Goal: Check status: Check status

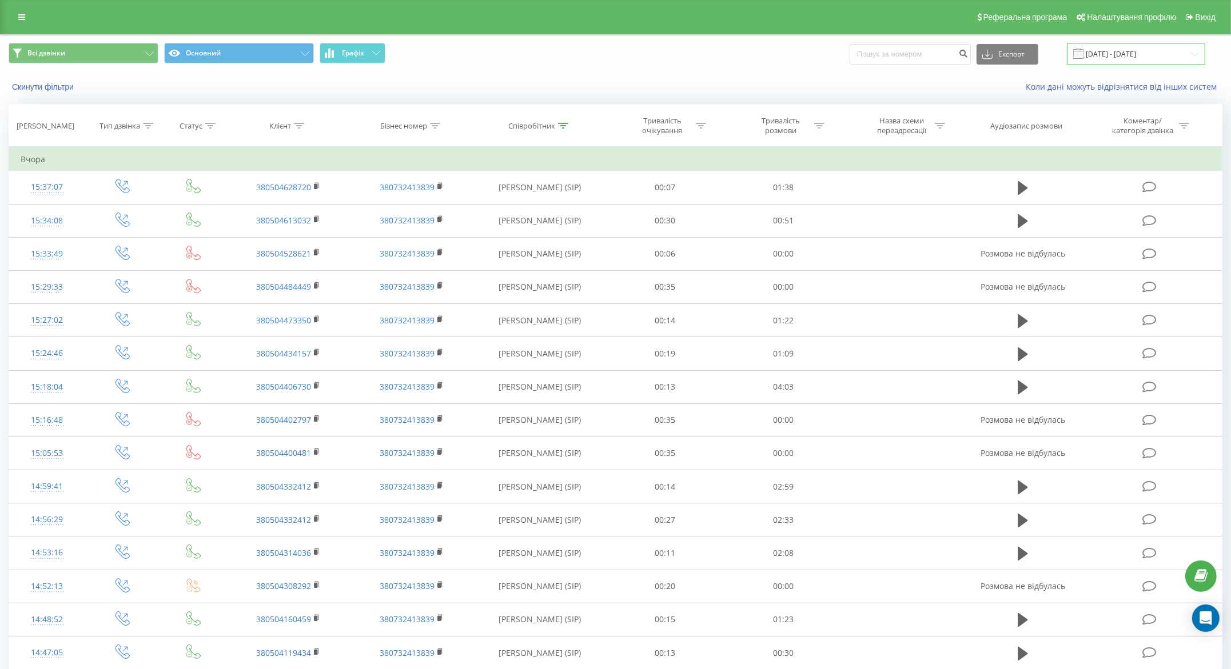
click at [1095, 62] on input "19.08.2025 - 19.08.2025" at bounding box center [1136, 54] width 138 height 22
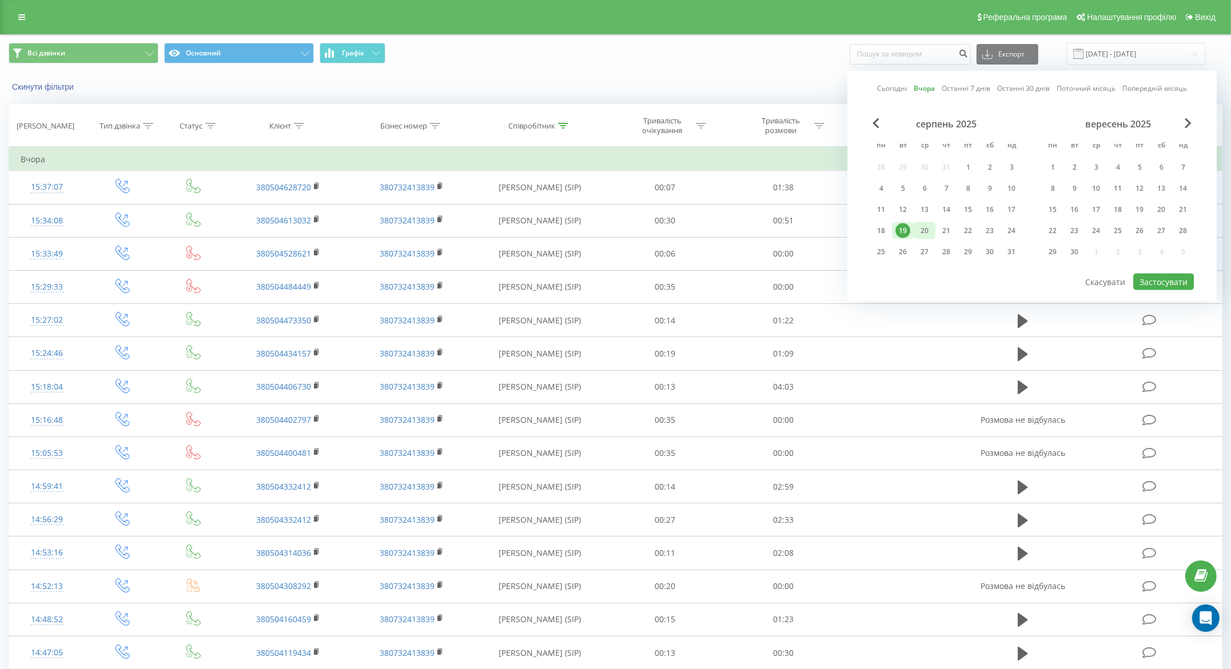
click at [925, 232] on div "20" at bounding box center [924, 230] width 15 height 15
click at [1175, 284] on button "Застосувати" at bounding box center [1163, 282] width 61 height 17
type input "20.08.2025 - 20.08.2025"
